Goal: Book appointment/travel/reservation

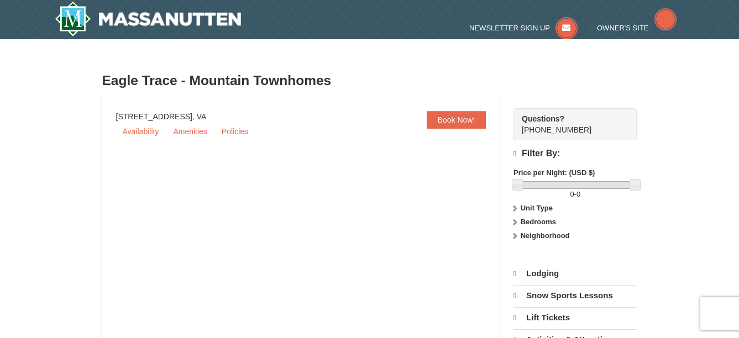
select select "9"
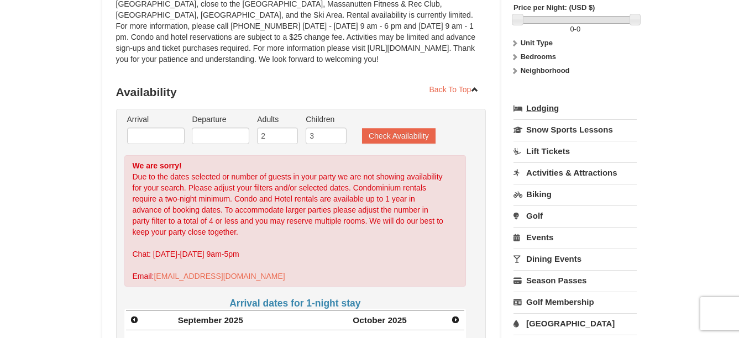
scroll to position [166, 0]
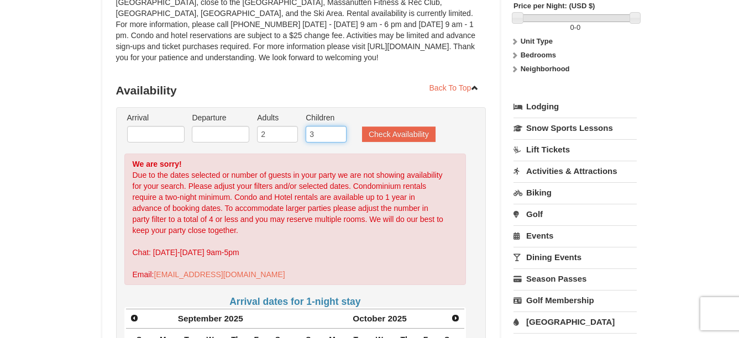
click at [319, 130] on input "3" at bounding box center [326, 134] width 41 height 17
type input "2"
click at [343, 138] on input "2" at bounding box center [326, 134] width 41 height 17
click at [382, 135] on button "Check Availability" at bounding box center [398, 134] width 73 height 15
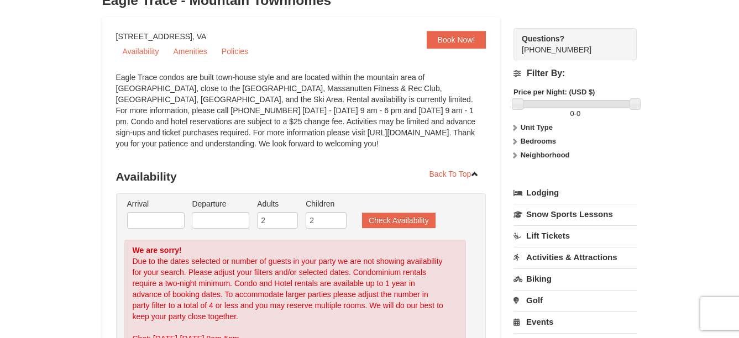
scroll to position [111, 0]
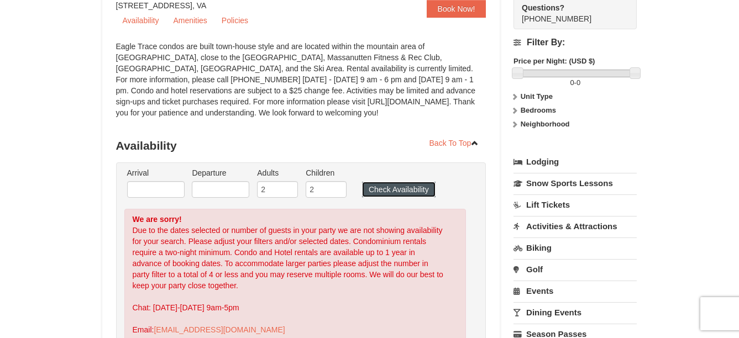
click at [387, 189] on button "Check Availability" at bounding box center [398, 189] width 73 height 15
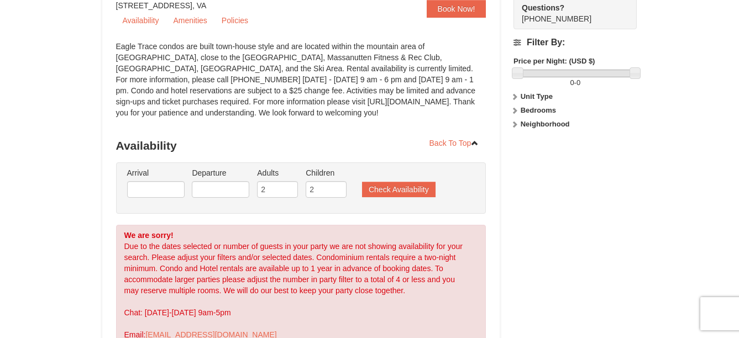
scroll to position [111, 0]
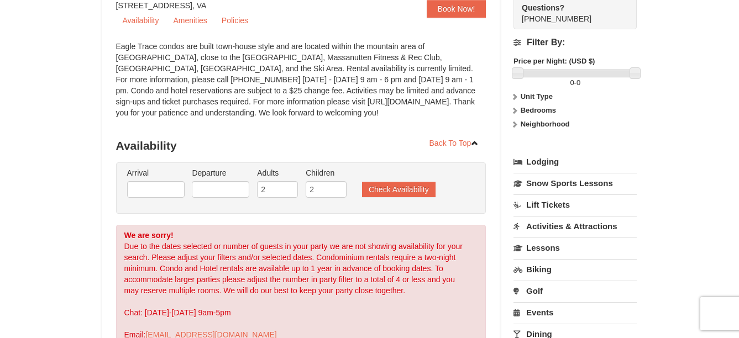
select select "9"
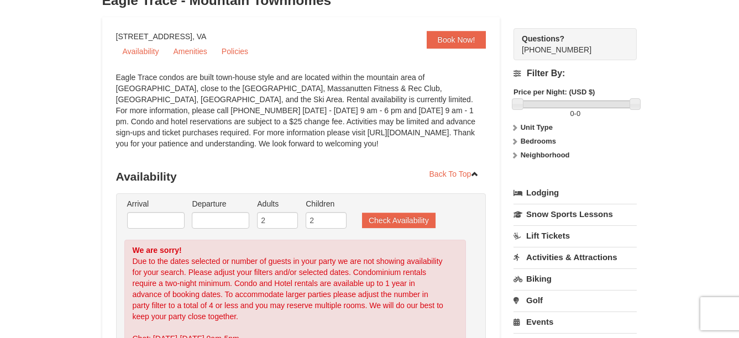
scroll to position [0, 0]
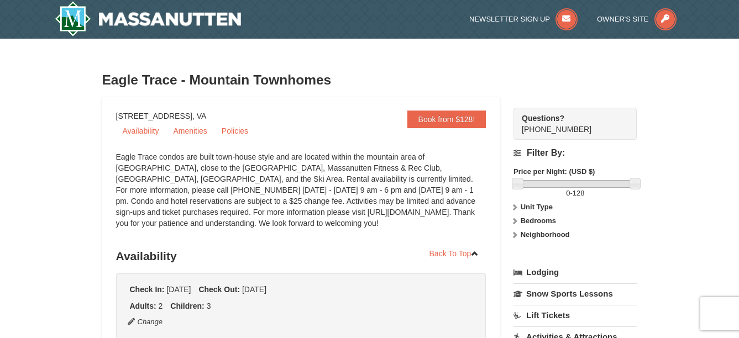
select select "9"
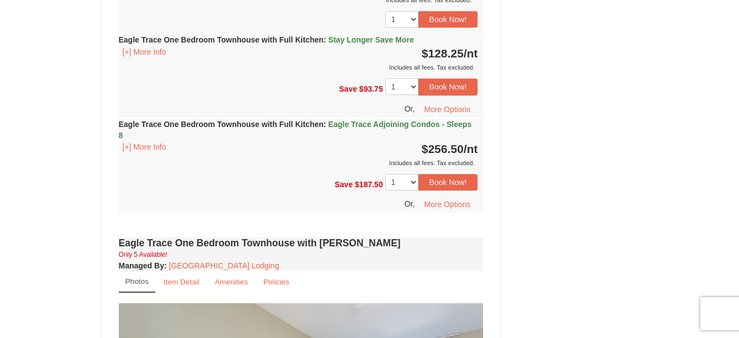
scroll to position [718, 0]
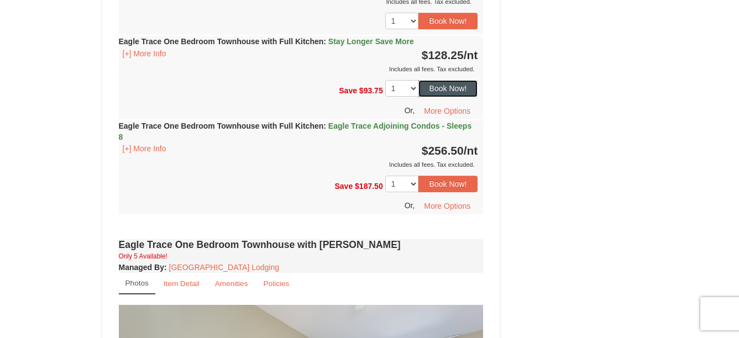
click at [446, 87] on button "Book Now!" at bounding box center [448, 88] width 60 height 17
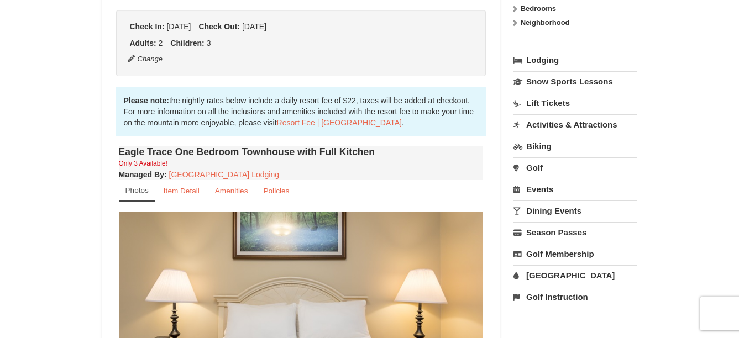
scroll to position [97, 0]
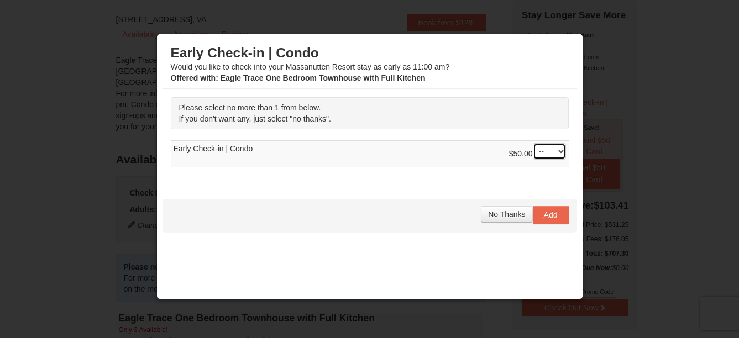
click at [546, 143] on select "-- 01" at bounding box center [549, 151] width 33 height 17
click at [548, 145] on select "-- 01" at bounding box center [549, 151] width 33 height 17
click at [503, 212] on span "No Thanks" at bounding box center [506, 214] width 37 height 9
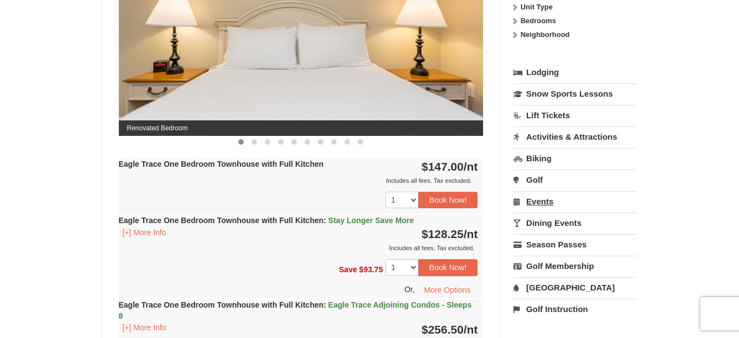
scroll to position [539, 0]
click at [558, 139] on link "Activities & Attractions" at bounding box center [574, 137] width 123 height 20
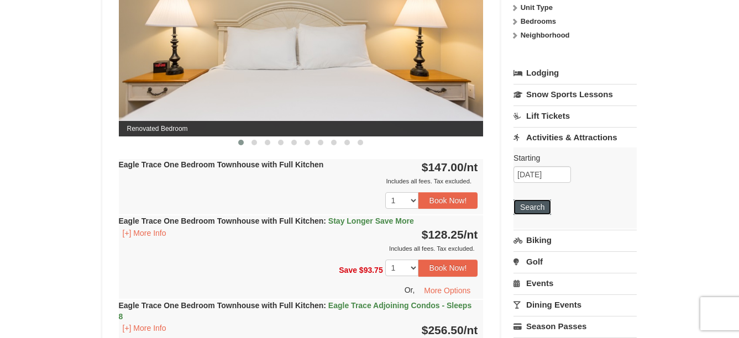
drag, startPoint x: 538, startPoint y: 204, endPoint x: 542, endPoint y: 177, distance: 27.8
click at [540, 188] on div "Starting Please format dates MM/DD/YYYY Please format dates MM/DD/YYYY 10/26/20…" at bounding box center [574, 188] width 123 height 81
click at [542, 176] on input "10/26/2025" at bounding box center [541, 174] width 57 height 17
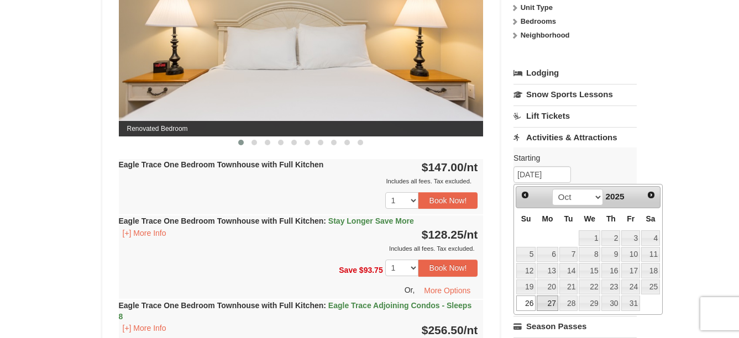
click at [548, 301] on link "27" at bounding box center [547, 303] width 21 height 15
type input "[DATE]"
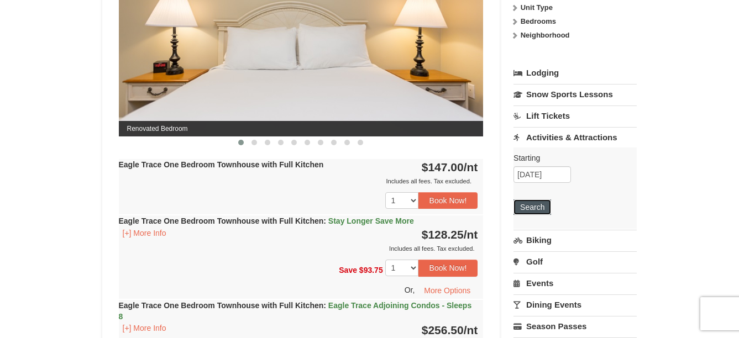
click at [535, 204] on button "Search" at bounding box center [532, 206] width 38 height 15
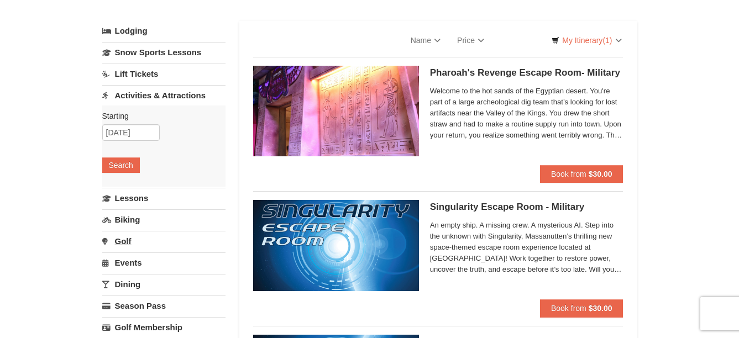
select select "9"
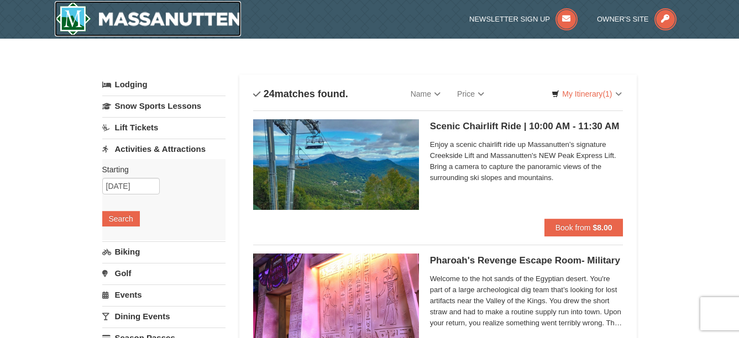
click at [151, 24] on img at bounding box center [148, 18] width 187 height 35
